Goal: Task Accomplishment & Management: Use online tool/utility

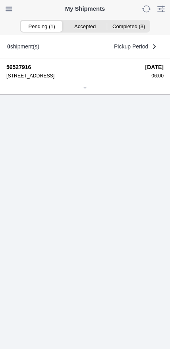
click at [83, 90] on icon at bounding box center [85, 87] width 5 height 5
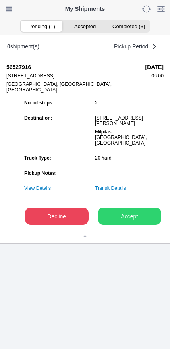
click at [0, 0] on slot "Accept" at bounding box center [0, 0] width 0 height 0
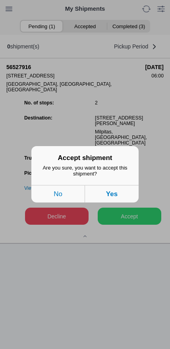
click at [124, 200] on button "Yes" at bounding box center [112, 193] width 54 height 17
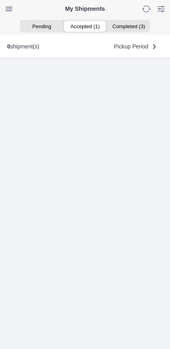
click at [83, 29] on ion-segment-button "Accepted (1)" at bounding box center [84, 26] width 43 height 11
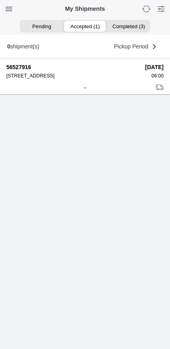
click at [79, 91] on div at bounding box center [84, 88] width 157 height 6
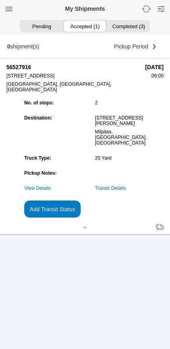
click at [105, 191] on link "Transit Details" at bounding box center [110, 188] width 31 height 6
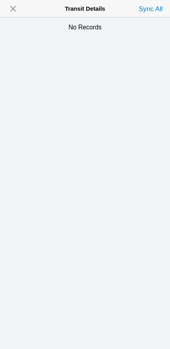
click at [17, 8] on span "button" at bounding box center [13, 8] width 11 height 11
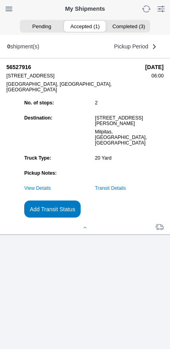
click at [0, 0] on slot "Add Transit Status" at bounding box center [0, 0] width 0 height 0
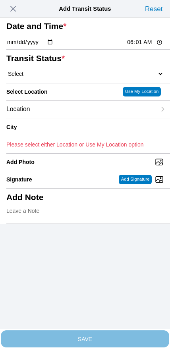
click at [140, 46] on input "06:01" at bounding box center [144, 42] width 37 height 8
type input "06:00"
click at [46, 77] on select "Select Arrive at Drop Off Arrive at Pickup Break Start Break Stop Depart Drop O…" at bounding box center [84, 73] width 157 height 7
select select "ARVPULOC"
click at [54, 118] on div "Location" at bounding box center [81, 109] width 150 height 17
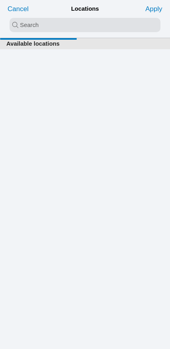
click at [60, 27] on input "search text" at bounding box center [85, 25] width 151 height 14
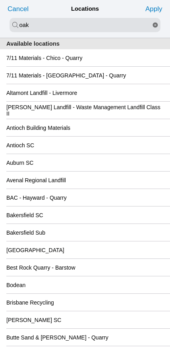
type input "oak"
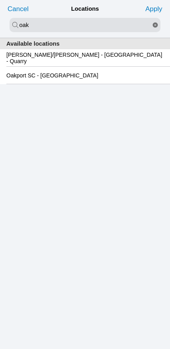
click at [0, 0] on slot "Oakport SC - [GEOGRAPHIC_DATA]" at bounding box center [0, 0] width 0 height 0
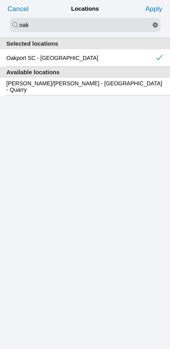
click at [0, 0] on slot "Apply" at bounding box center [0, 0] width 0 height 0
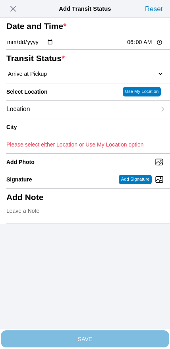
type input "[GEOGRAPHIC_DATA]"
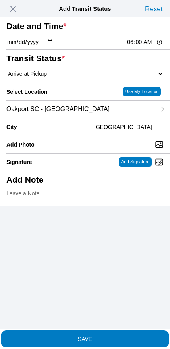
click at [65, 337] on span "SAVE" at bounding box center [84, 339] width 157 height 6
